Goal: Task Accomplishment & Management: Manage account settings

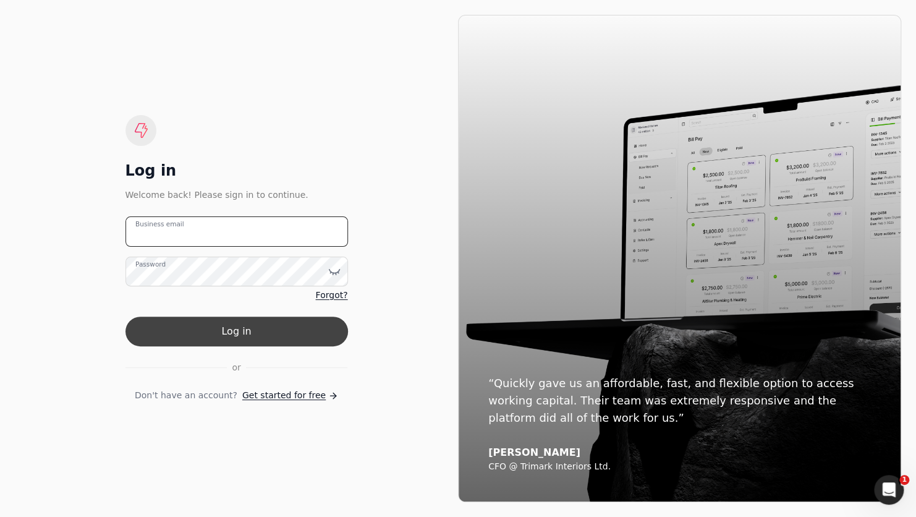
type email "[EMAIL_ADDRESS][DOMAIN_NAME]"
click at [261, 341] on button "Log in" at bounding box center [236, 331] width 223 height 30
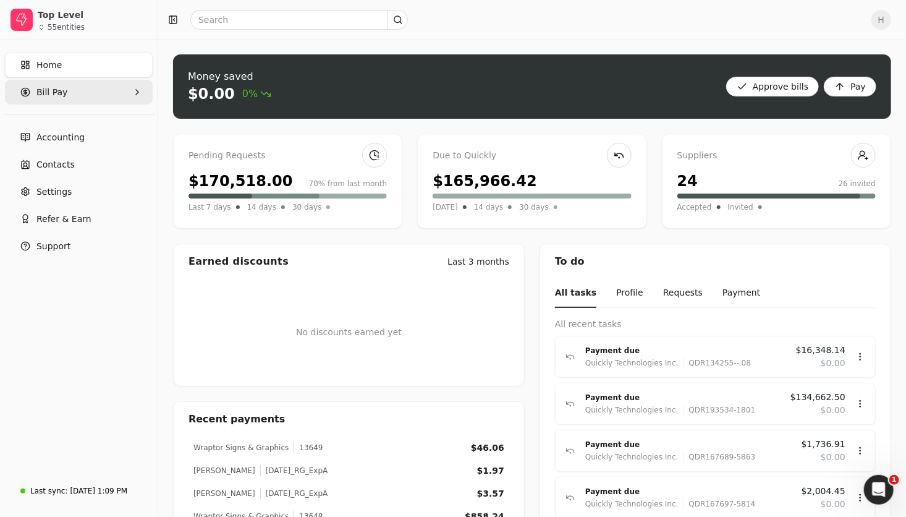
click at [62, 93] on span "Bill Pay" at bounding box center [51, 92] width 31 height 13
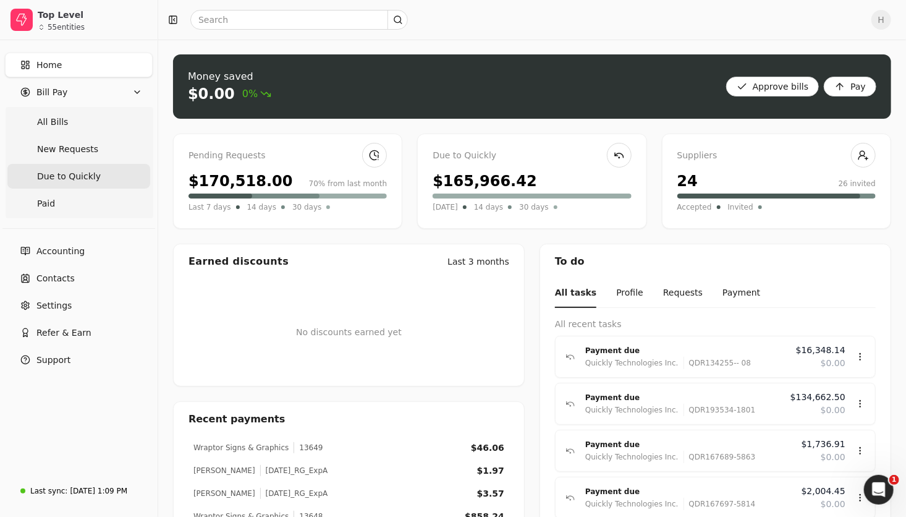
click at [68, 176] on span "Due to Quickly" at bounding box center [69, 176] width 64 height 13
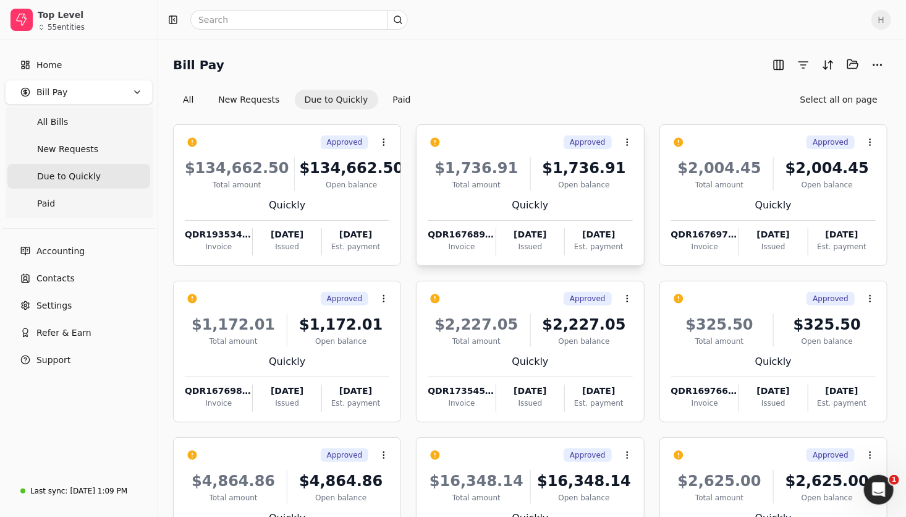
scroll to position [129, 0]
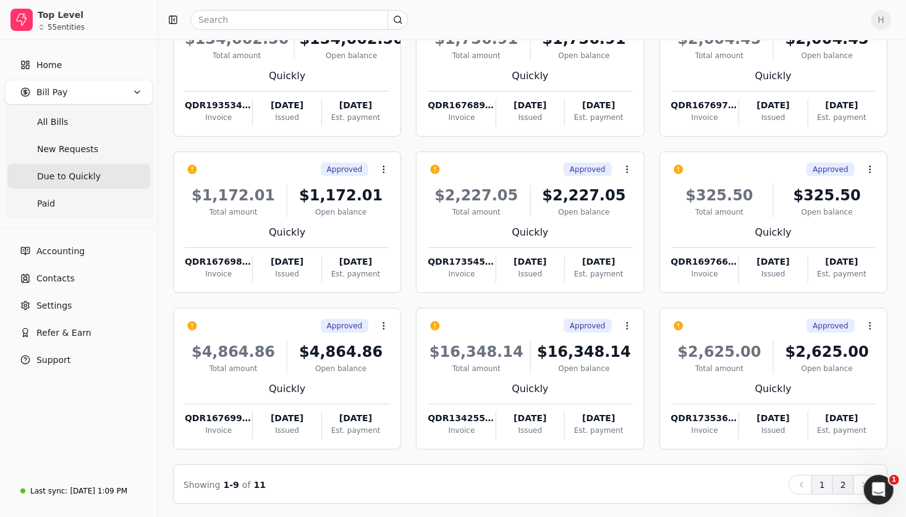
click at [847, 482] on button "2" at bounding box center [844, 485] width 22 height 20
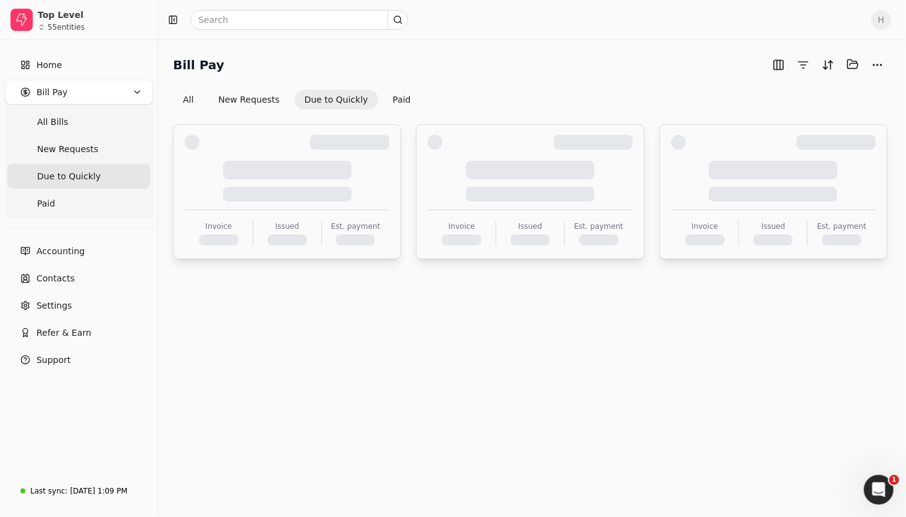
scroll to position [0, 0]
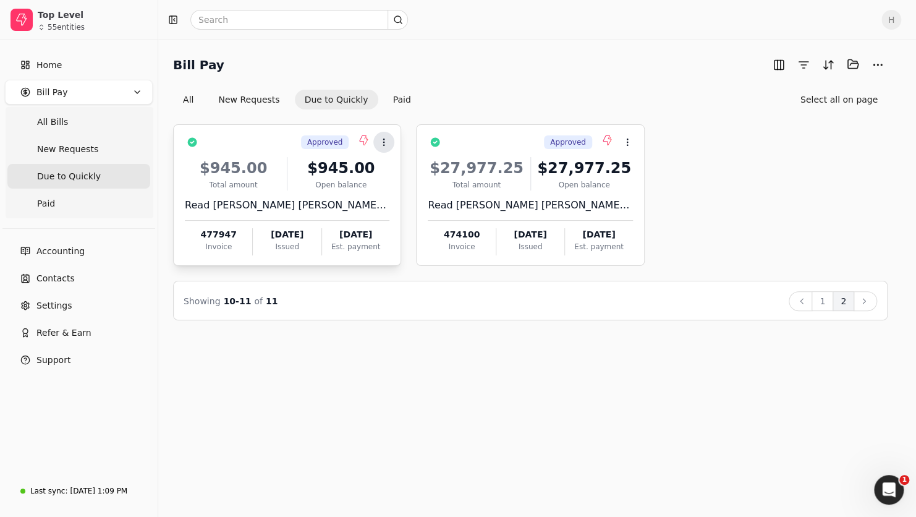
click at [384, 145] on circle at bounding box center [384, 145] width 1 height 1
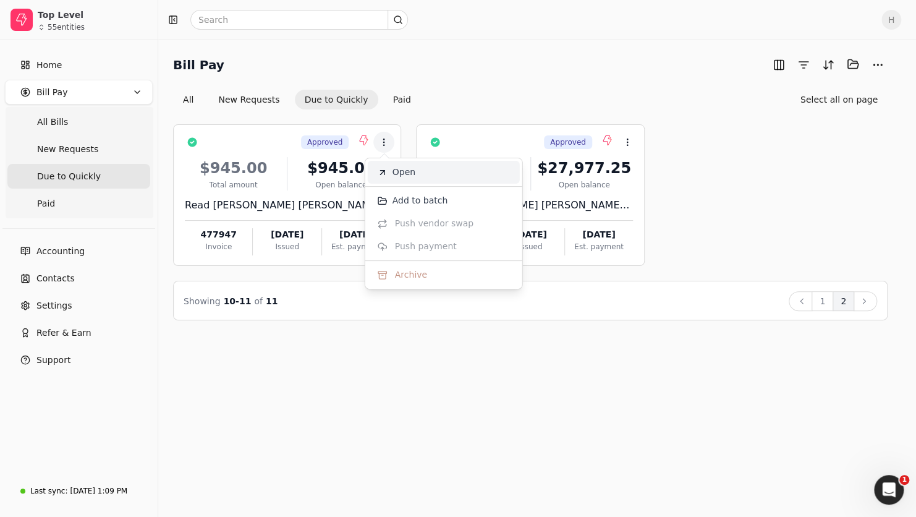
click at [389, 173] on li "Open" at bounding box center [444, 172] width 152 height 23
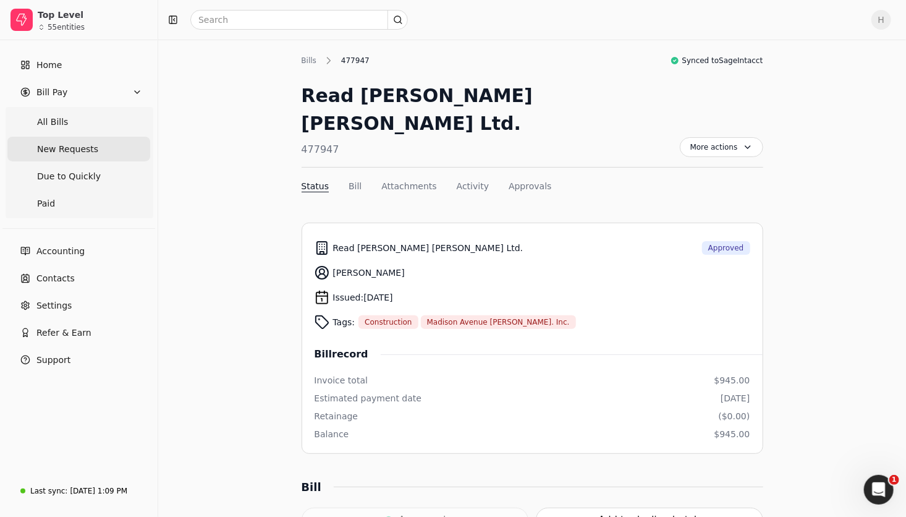
click at [83, 155] on span "New Requests" at bounding box center [67, 149] width 61 height 13
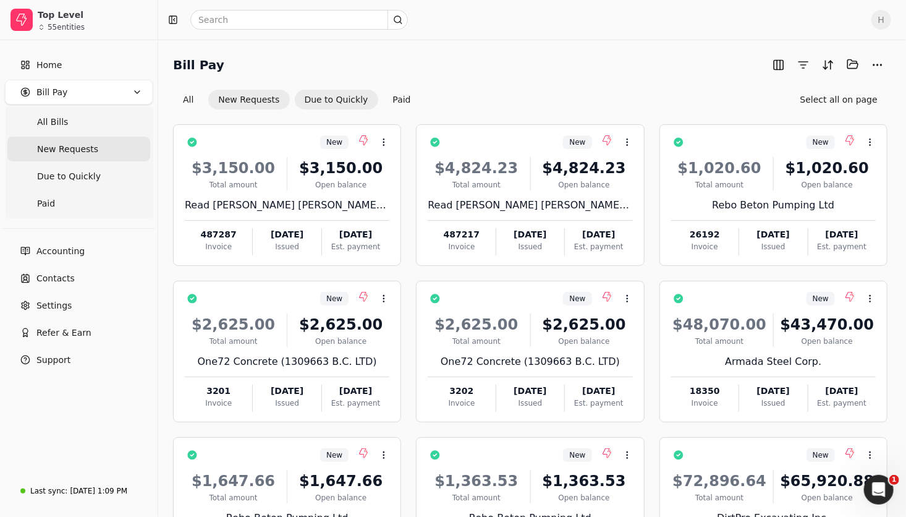
click at [329, 101] on button "Due to Quickly" at bounding box center [336, 100] width 83 height 20
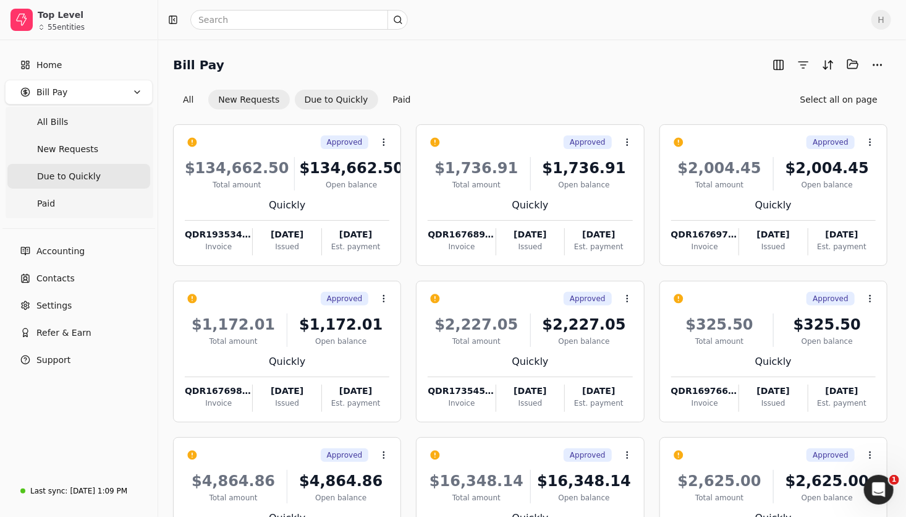
click at [246, 93] on button "New Requests" at bounding box center [248, 100] width 81 height 20
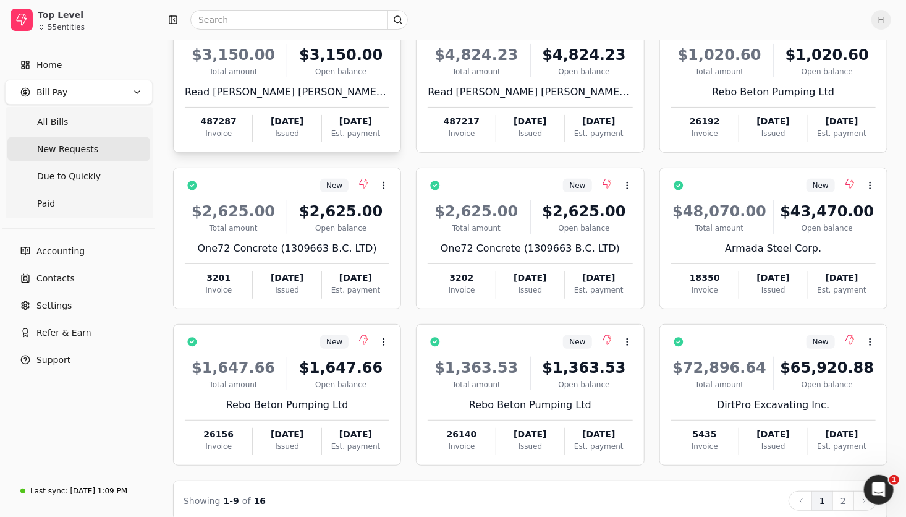
scroll to position [129, 0]
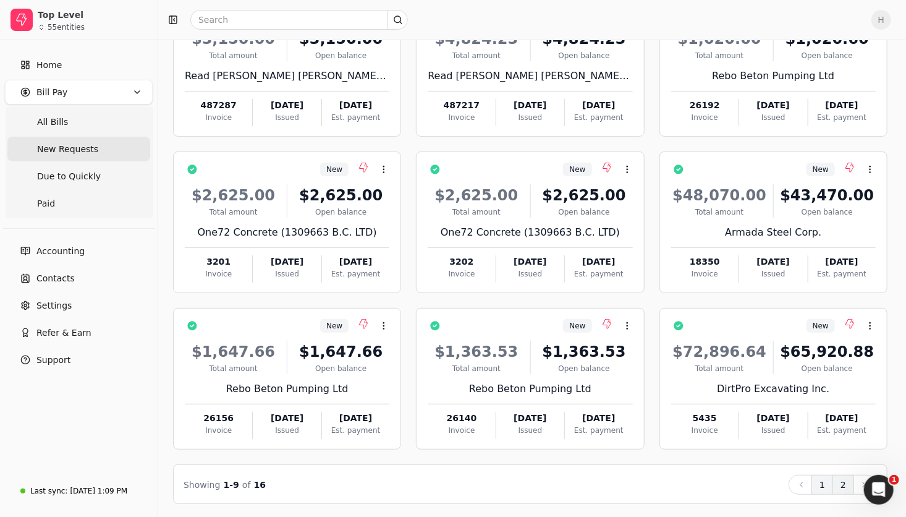
click at [846, 484] on button "2" at bounding box center [844, 485] width 22 height 20
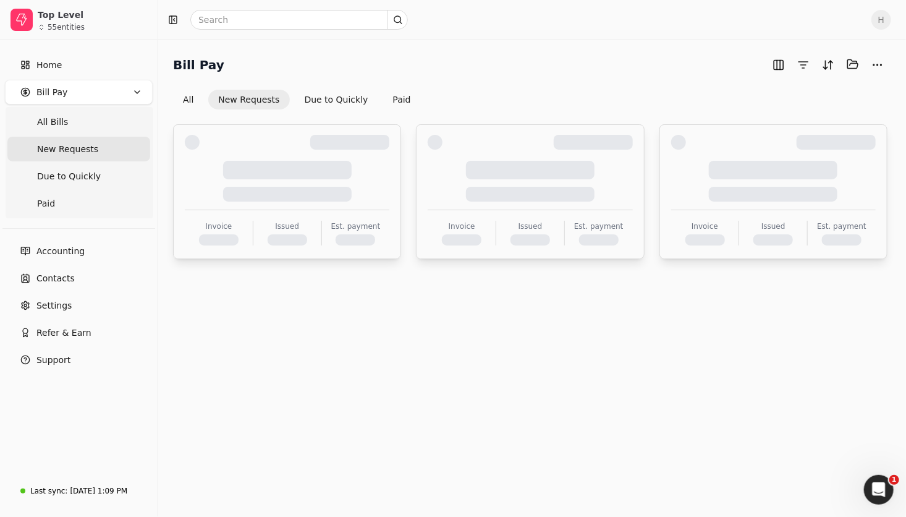
scroll to position [0, 0]
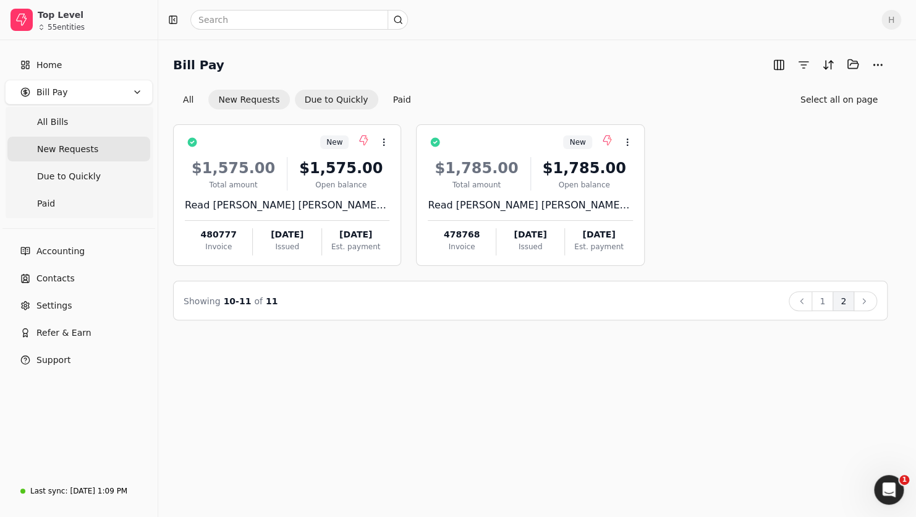
click at [303, 99] on button "Due to Quickly" at bounding box center [336, 100] width 83 height 20
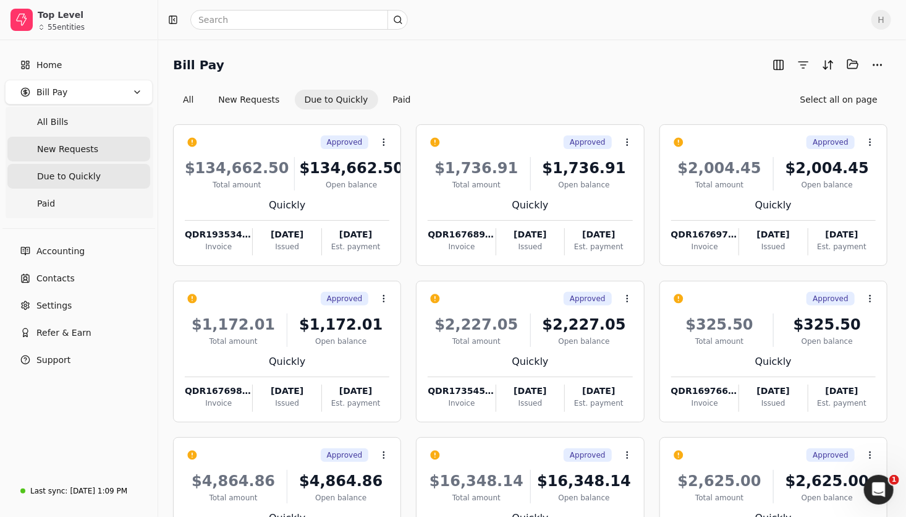
click at [87, 155] on span "New Requests" at bounding box center [67, 149] width 61 height 13
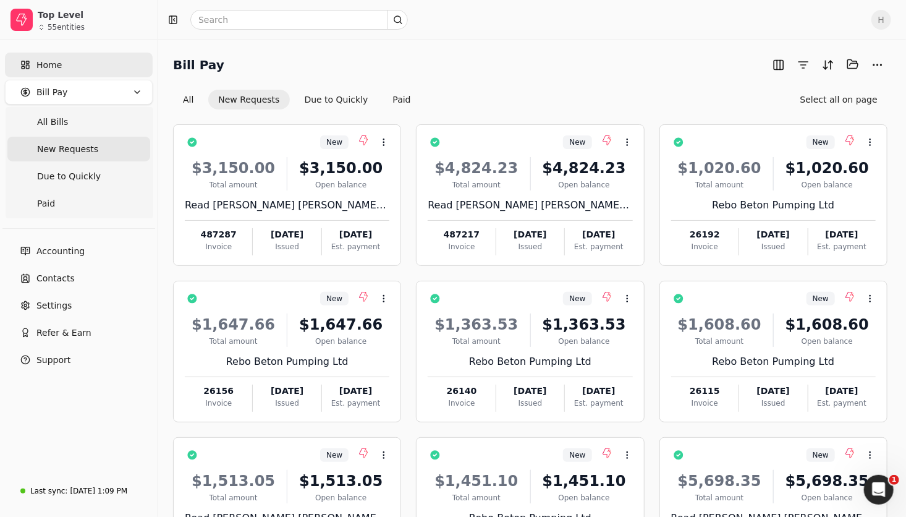
click at [61, 73] on link "Home" at bounding box center [79, 65] width 148 height 25
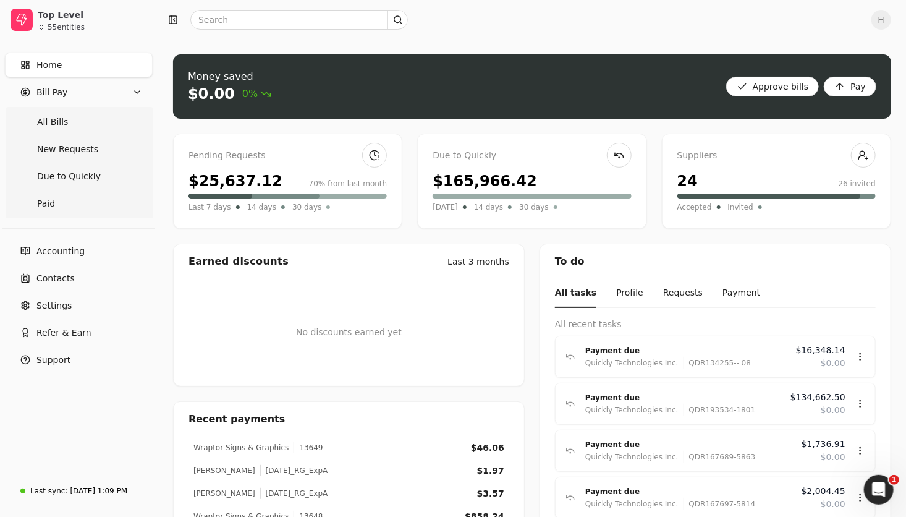
click at [253, 171] on div "$25,637.12" at bounding box center [236, 181] width 94 height 22
click at [69, 150] on span "New Requests" at bounding box center [67, 149] width 61 height 13
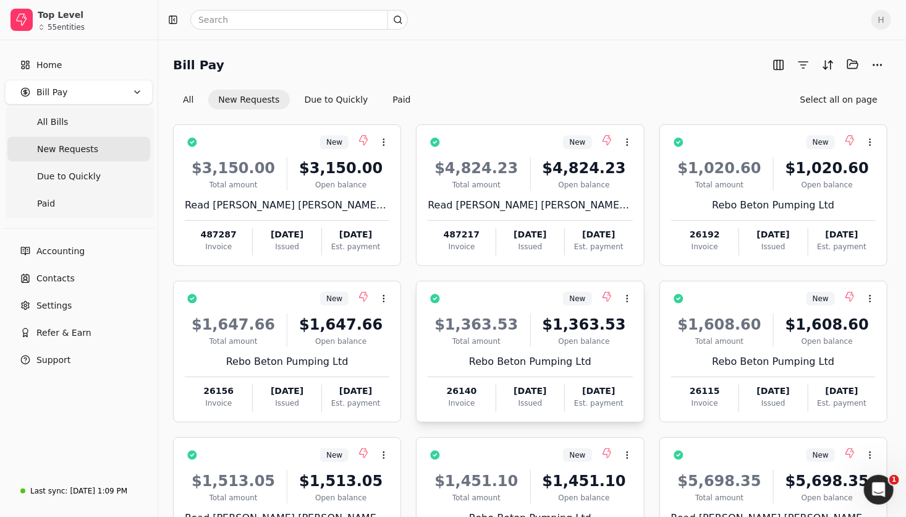
scroll to position [129, 0]
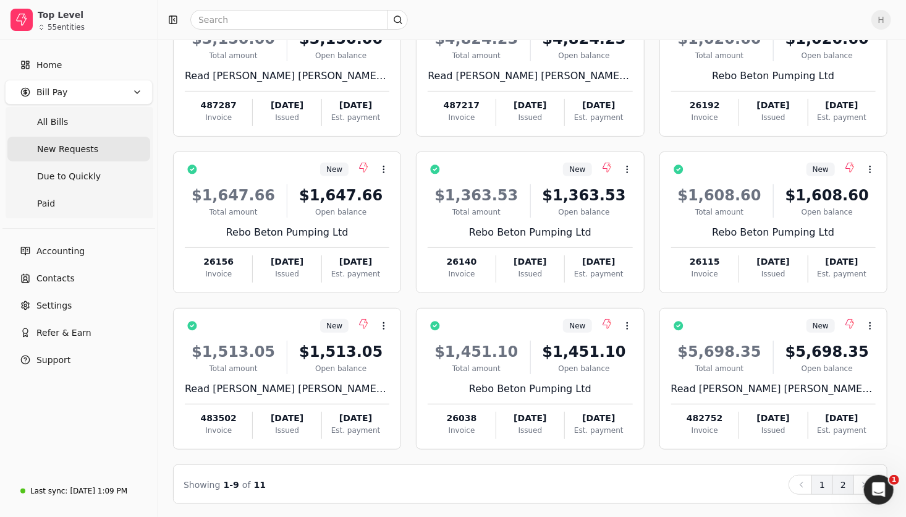
click at [846, 487] on button "2" at bounding box center [844, 485] width 22 height 20
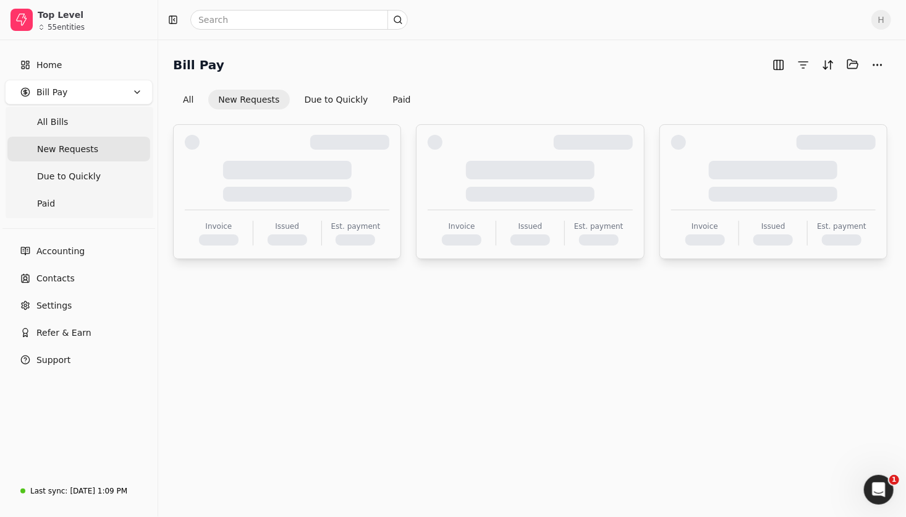
scroll to position [0, 0]
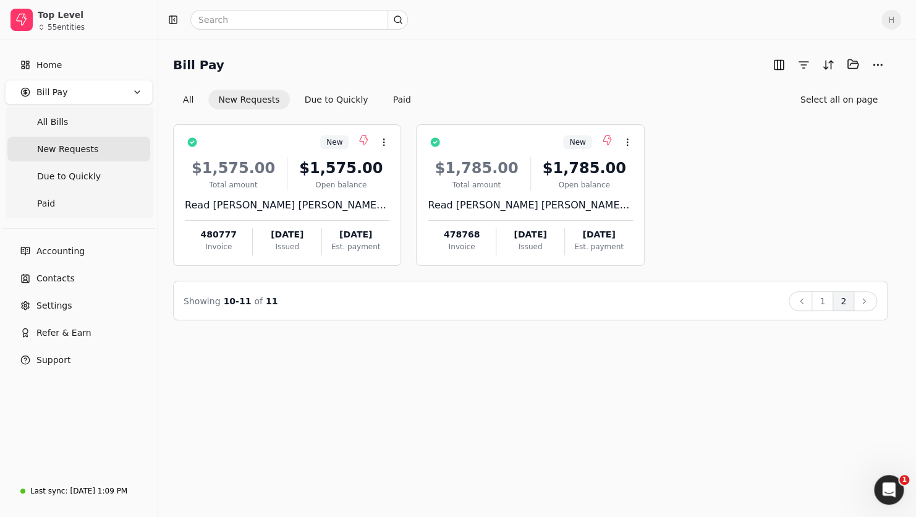
click at [334, 298] on div "Showing 10 - 11 of 11 Back 1 2 Next" at bounding box center [531, 301] width 694 height 20
click at [371, 401] on div "Bill Pay Selected items: 0 All New Requests Due to Quickly Paid Select all on p…" at bounding box center [537, 278] width 758 height 477
click at [72, 156] on Requests "New Requests" at bounding box center [78, 149] width 143 height 25
click at [822, 296] on button "1" at bounding box center [823, 301] width 22 height 20
